Goal: Find specific page/section: Find specific page/section

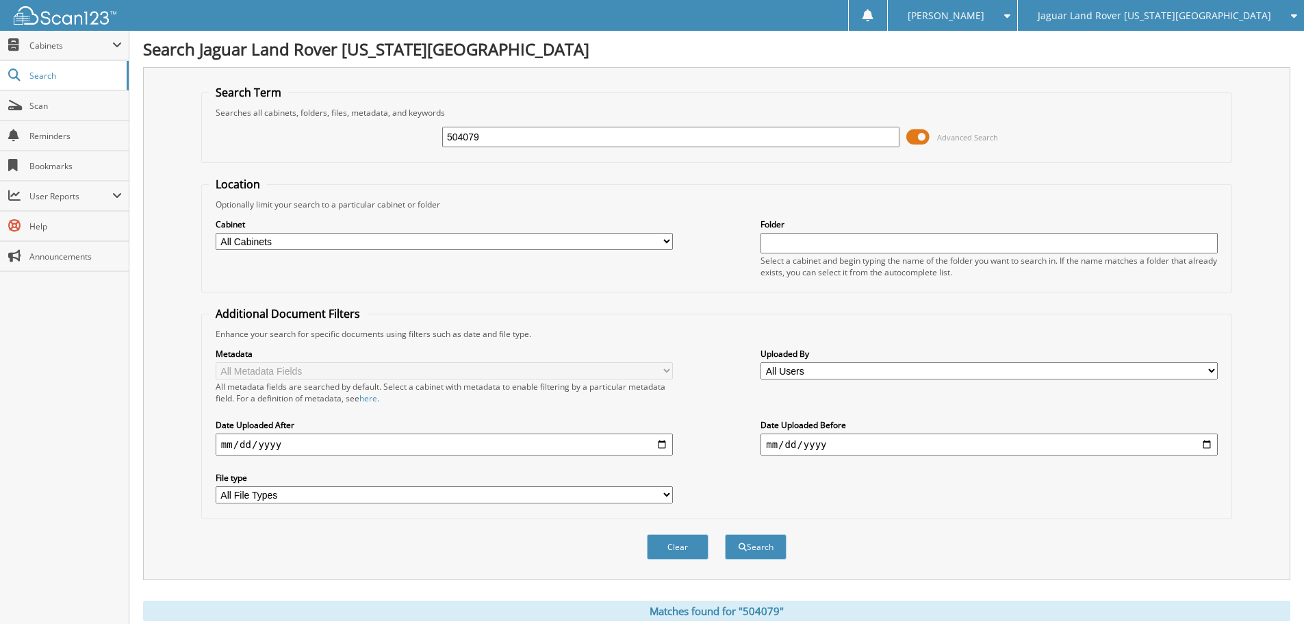
scroll to position [68, 0]
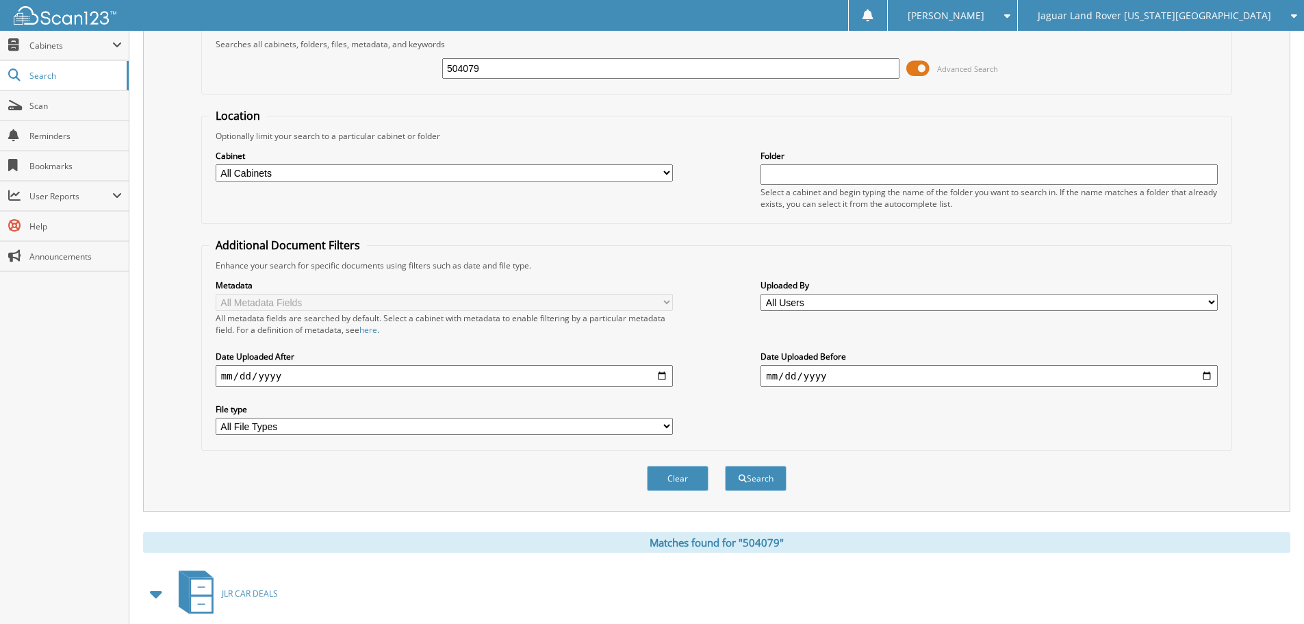
click at [533, 75] on input "504079" at bounding box center [670, 68] width 457 height 21
type input "894426"
click at [725, 466] on button "Search" at bounding box center [756, 478] width 62 height 25
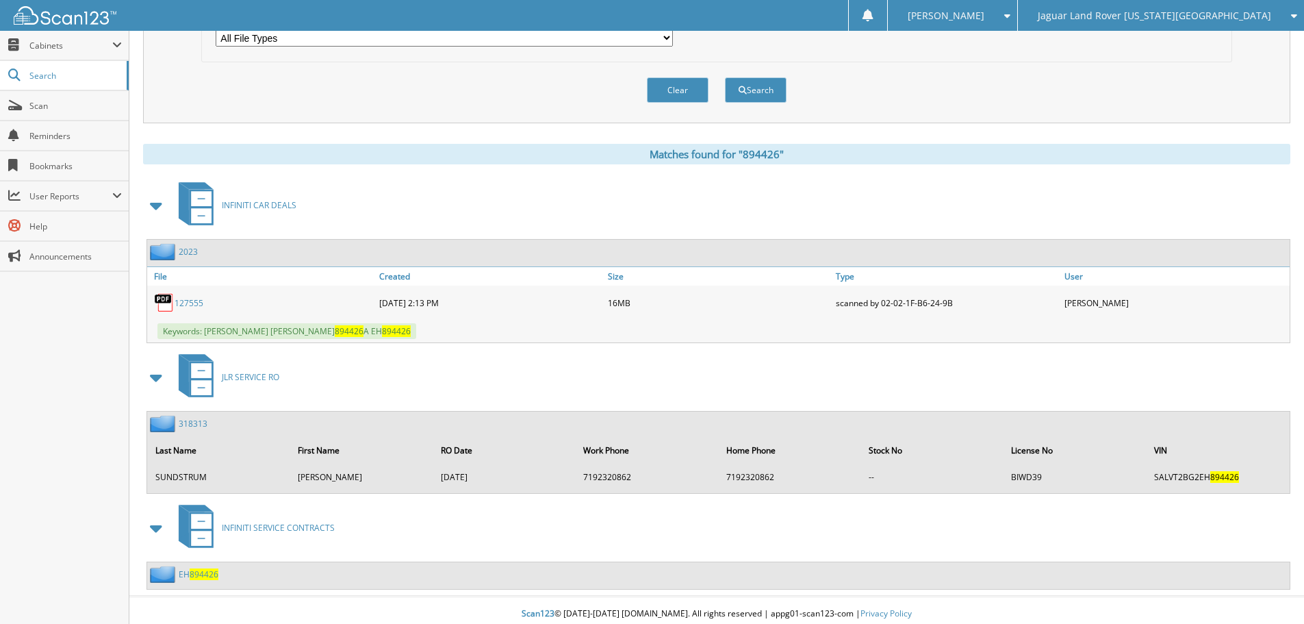
scroll to position [464, 0]
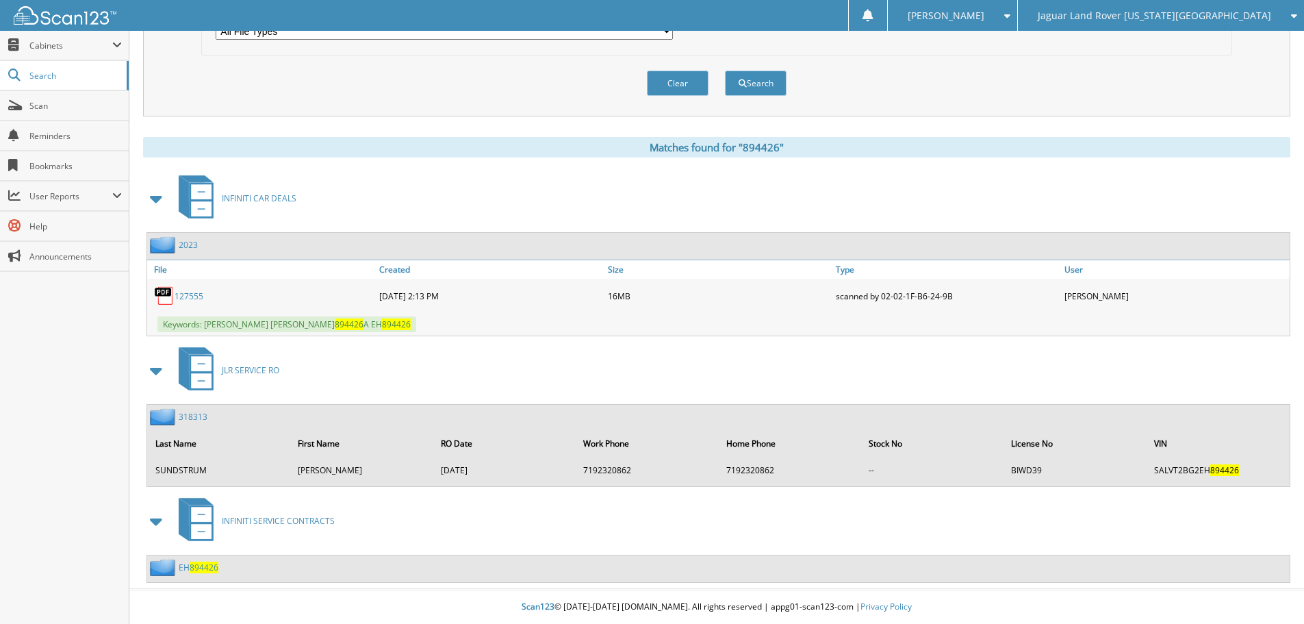
click at [184, 296] on link "127555" at bounding box center [189, 296] width 29 height 12
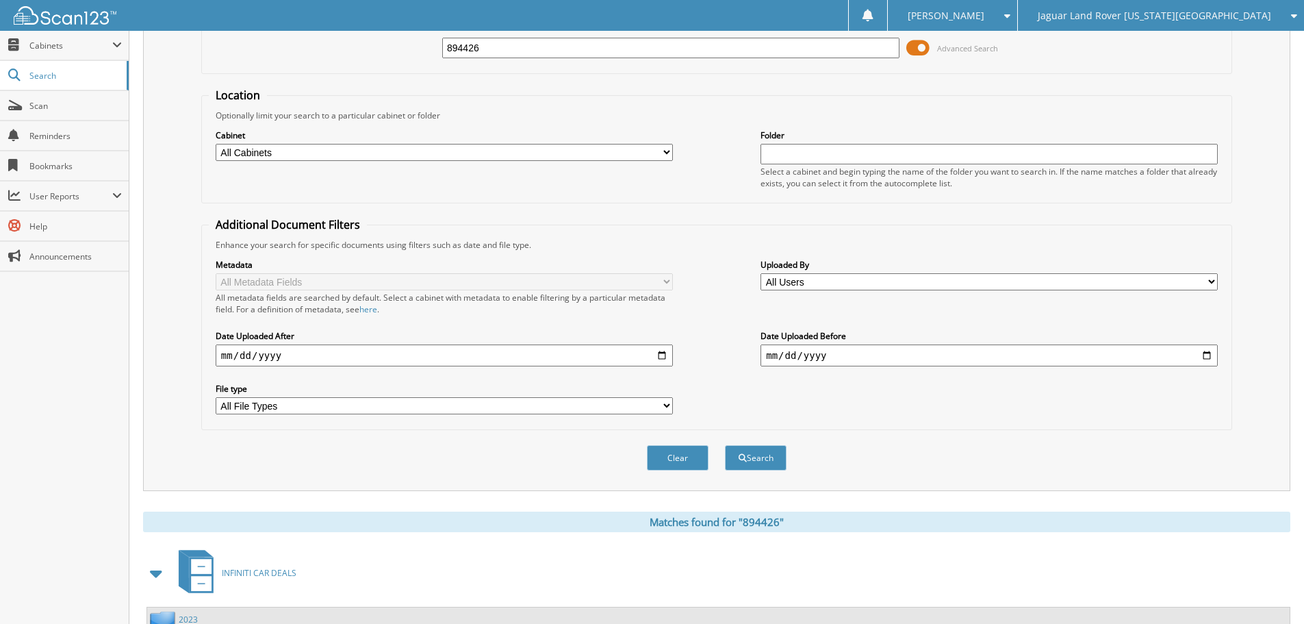
scroll to position [0, 0]
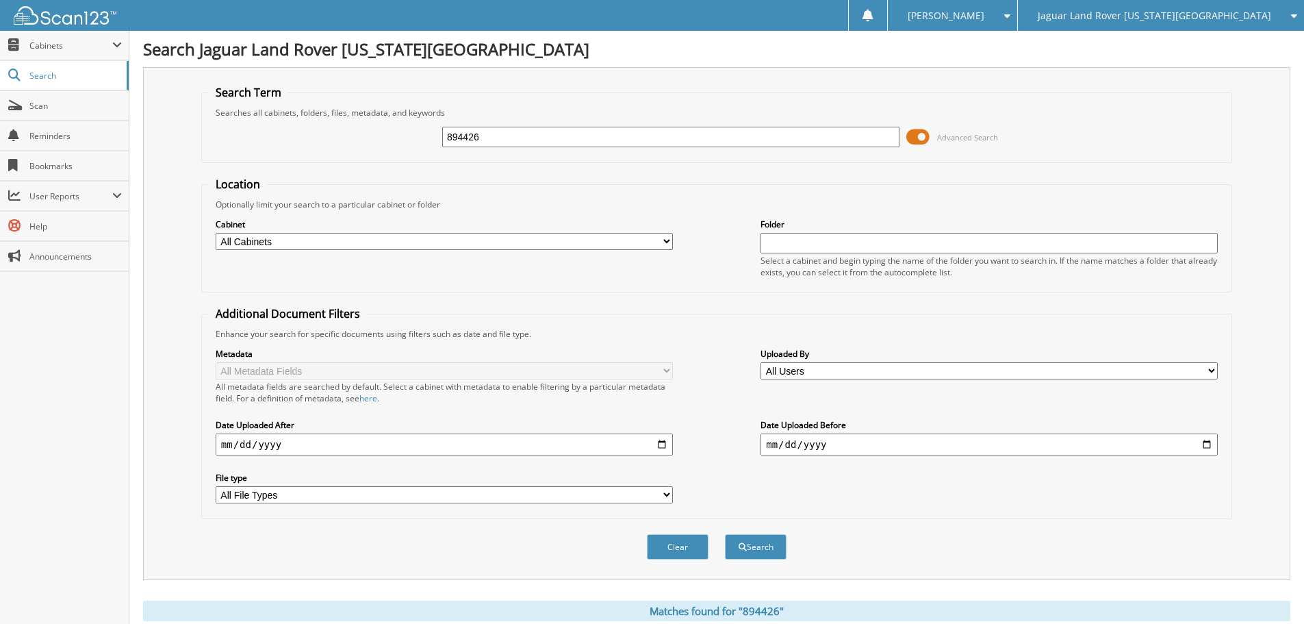
click at [544, 142] on input "894426" at bounding box center [670, 137] width 457 height 21
type input "031291"
click at [725, 534] on button "Search" at bounding box center [756, 546] width 62 height 25
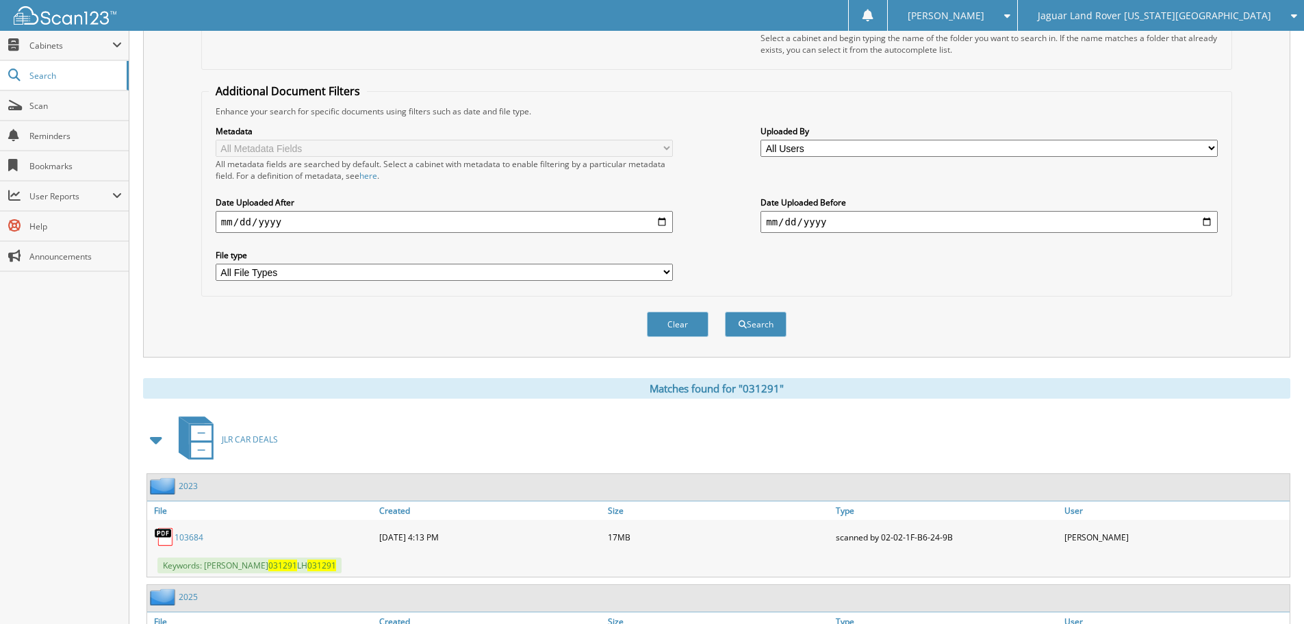
scroll to position [342, 0]
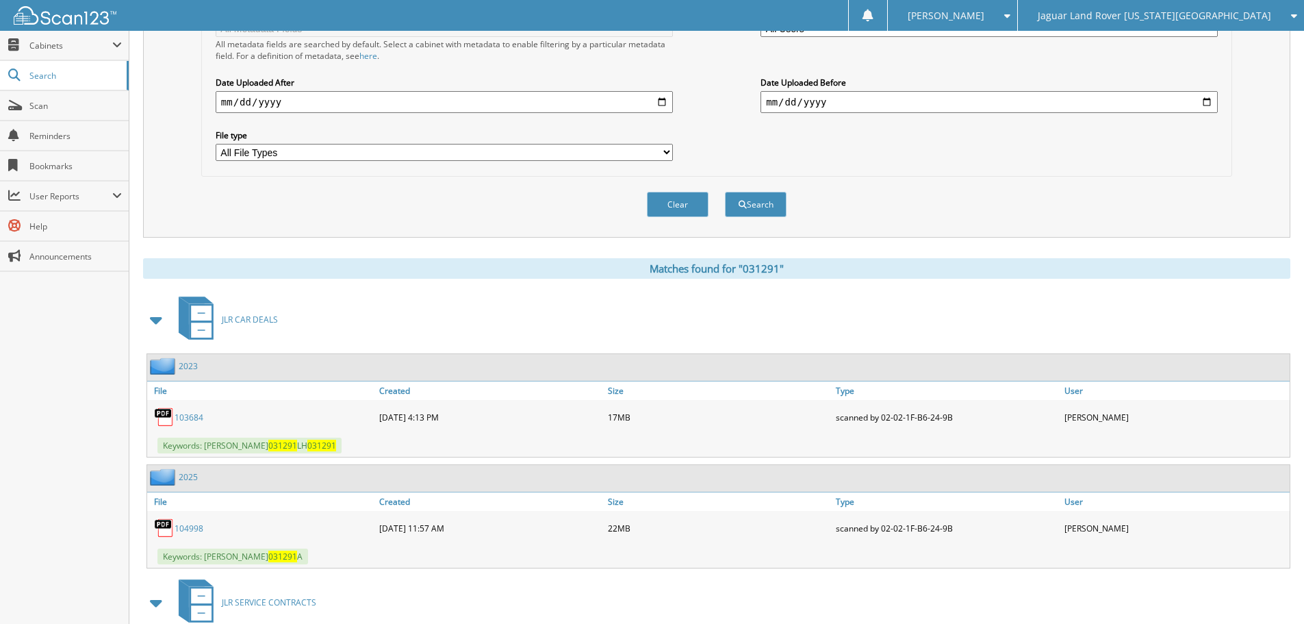
click at [194, 416] on link "103684" at bounding box center [189, 418] width 29 height 12
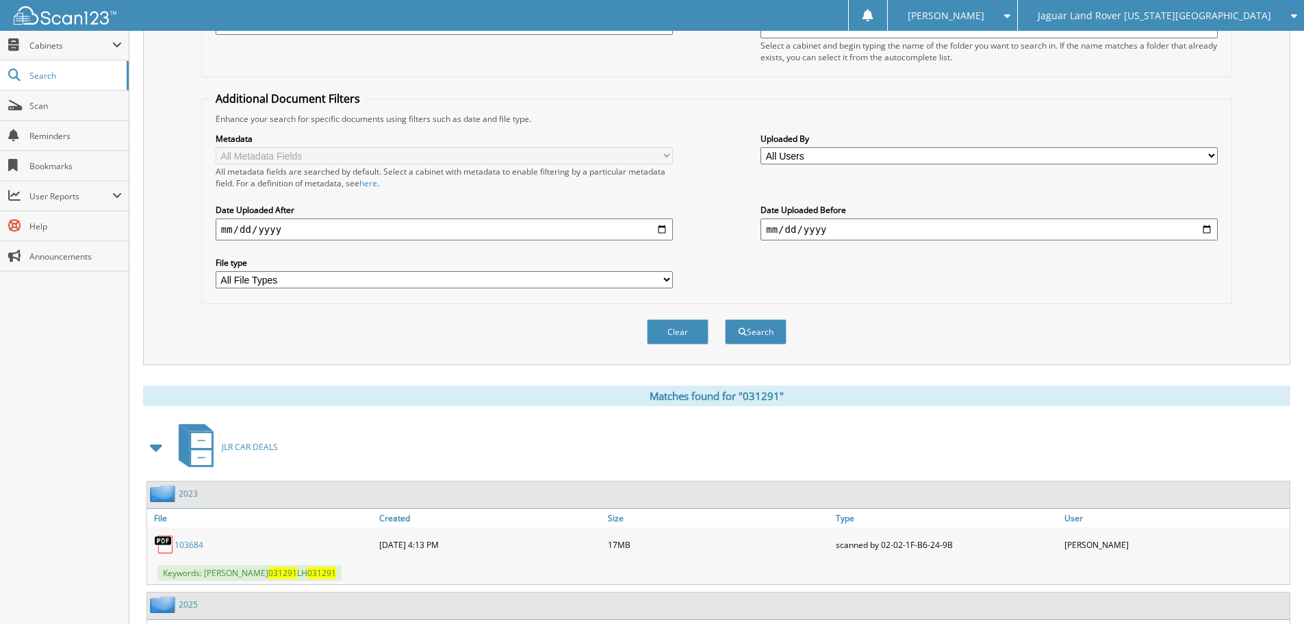
scroll to position [0, 0]
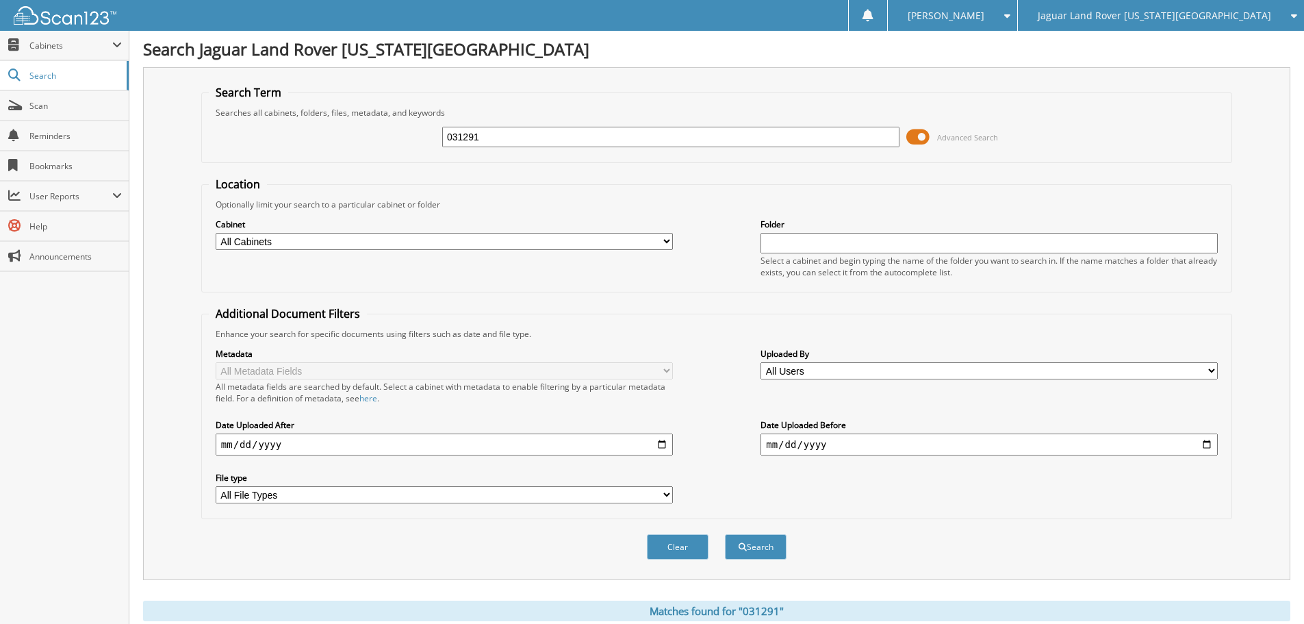
click at [613, 139] on input "031291" at bounding box center [670, 137] width 457 height 21
type input "LH031291"
click at [725, 534] on button "Search" at bounding box center [756, 546] width 62 height 25
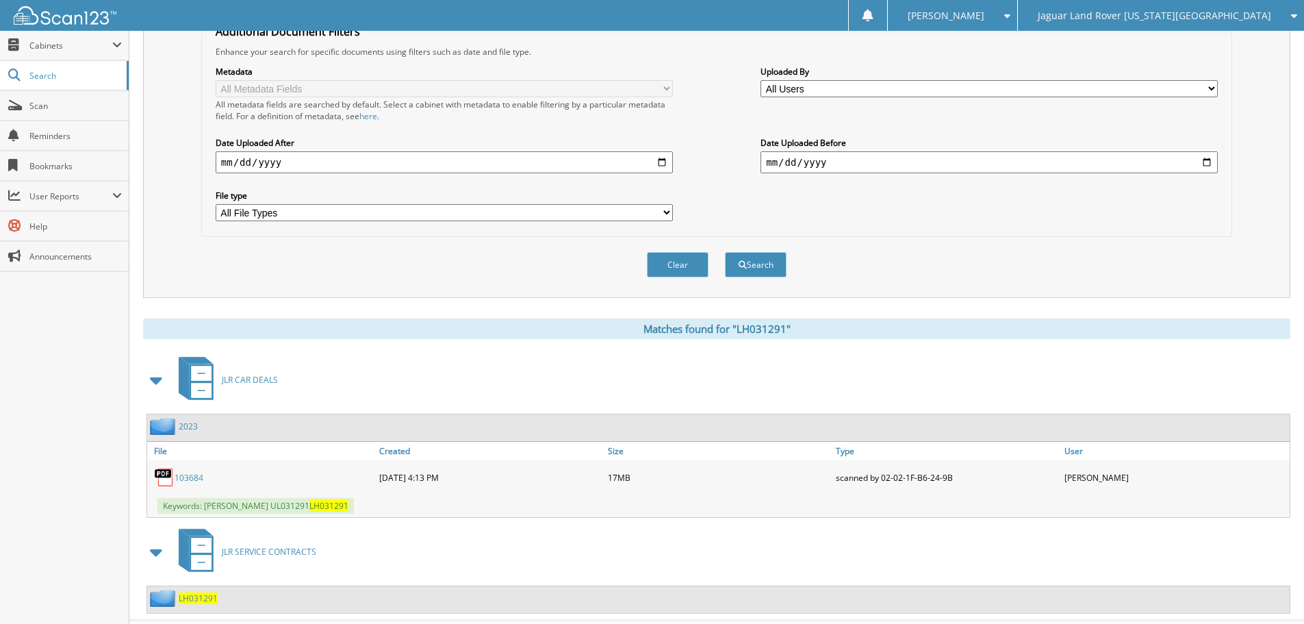
scroll to position [314, 0]
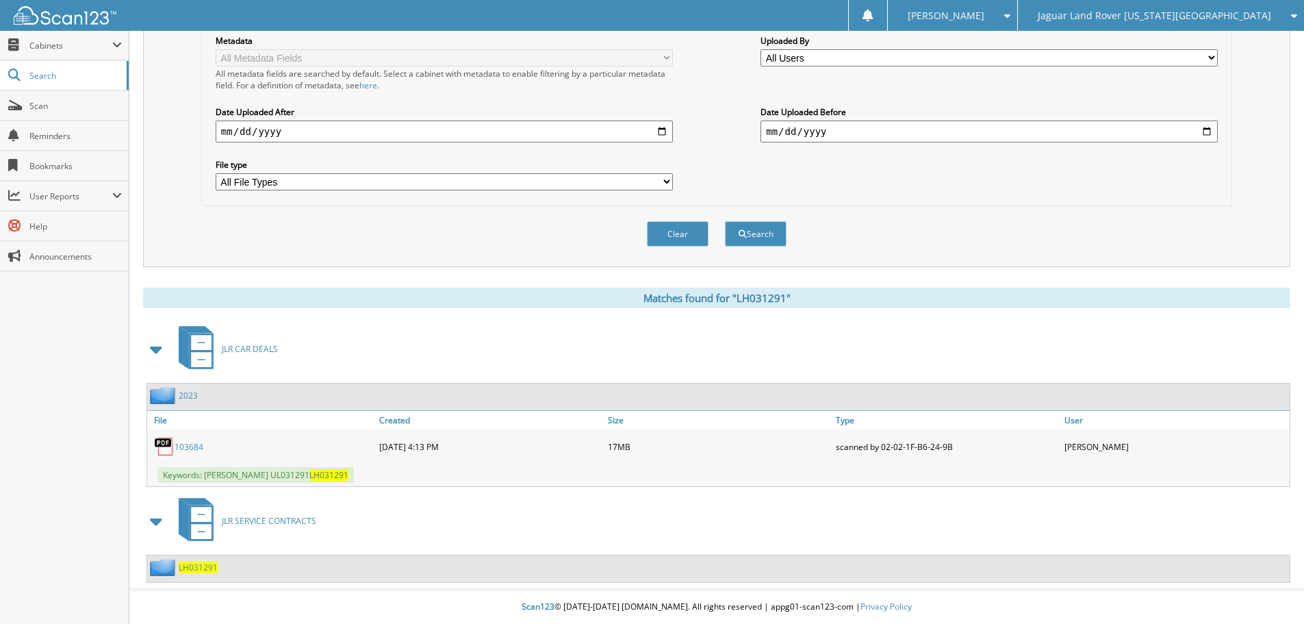
click at [208, 565] on span "LH031291" at bounding box center [198, 567] width 39 height 12
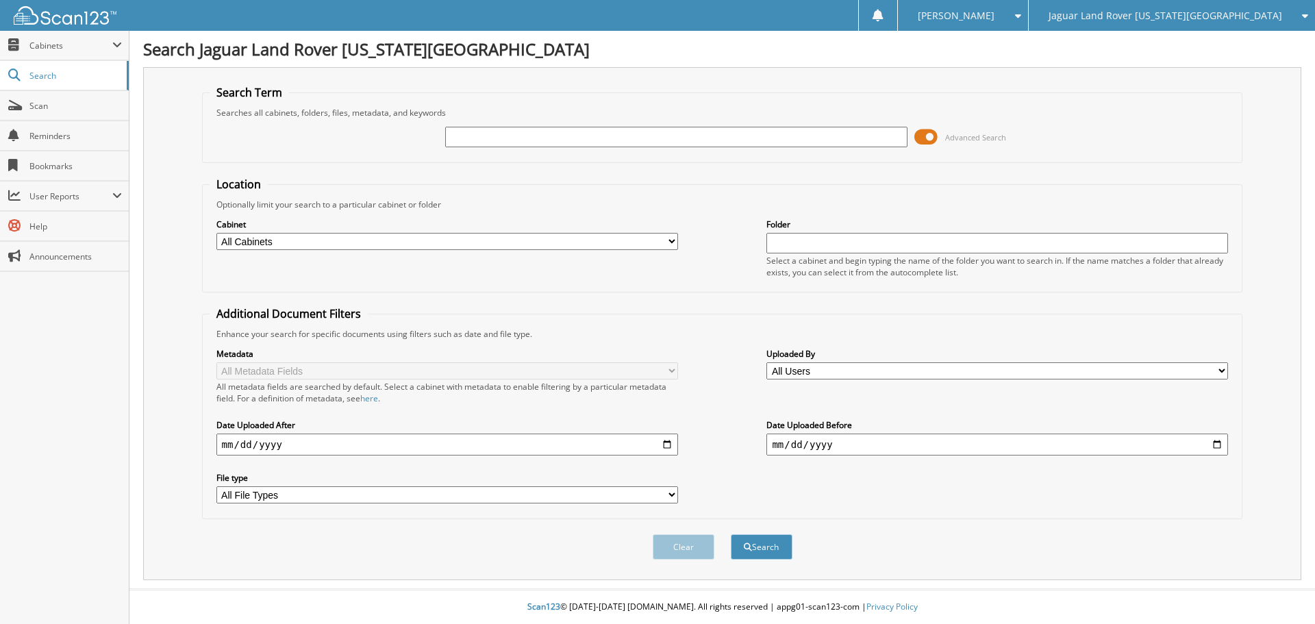
click at [1177, 22] on div "Jaguar Land Rover [US_STATE][GEOGRAPHIC_DATA]" at bounding box center [1171, 15] width 273 height 31
click at [1180, 38] on link "Red [PERSON_NAME] Cadillac & Collision Center" at bounding box center [1171, 43] width 286 height 24
type input "539090"
click at [731, 534] on button "Search" at bounding box center [762, 546] width 62 height 25
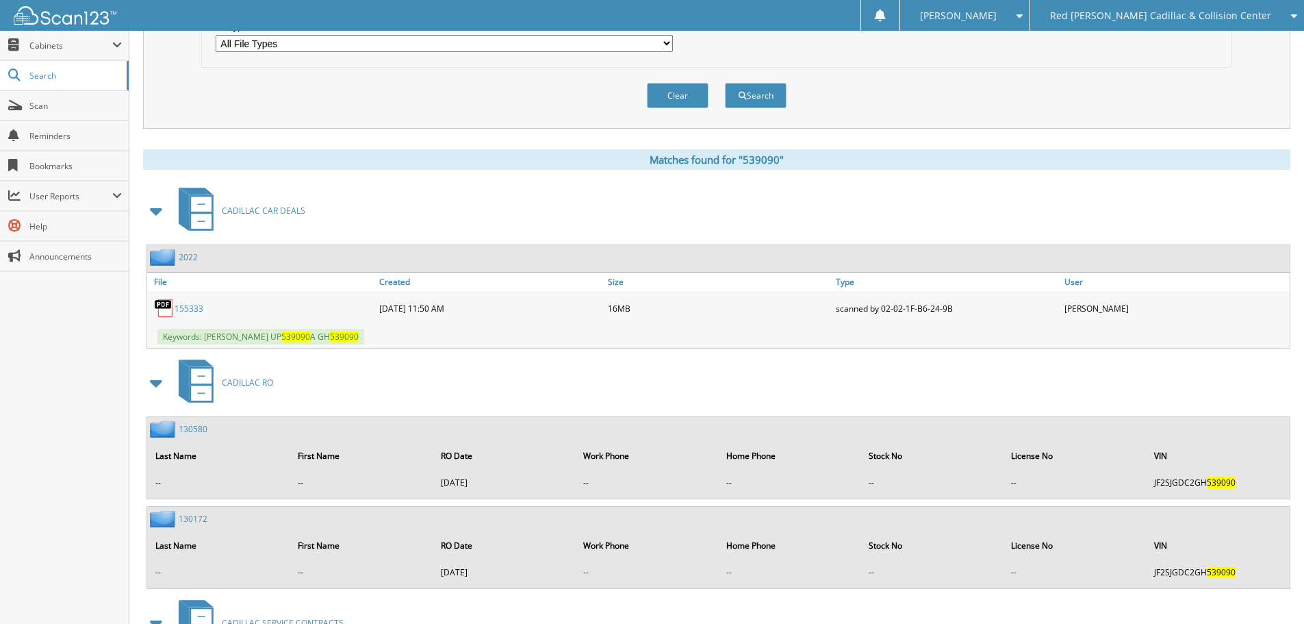
scroll to position [548, 0]
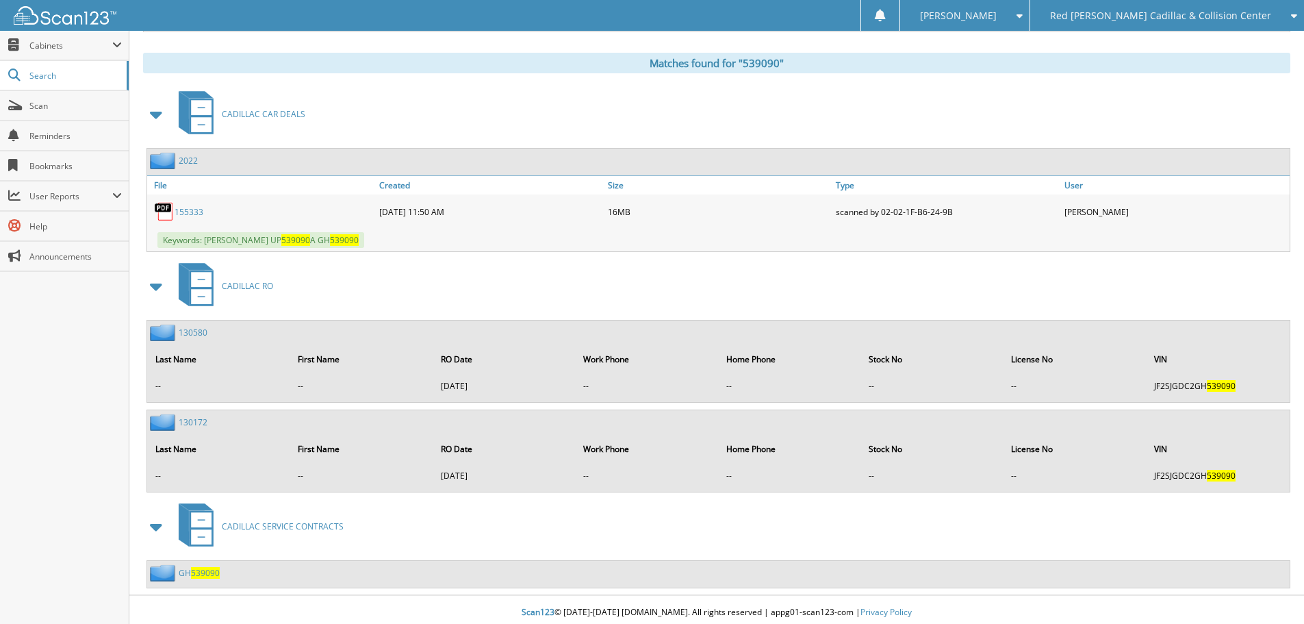
click at [192, 217] on link "155333" at bounding box center [189, 212] width 29 height 12
